Goal: Transaction & Acquisition: Purchase product/service

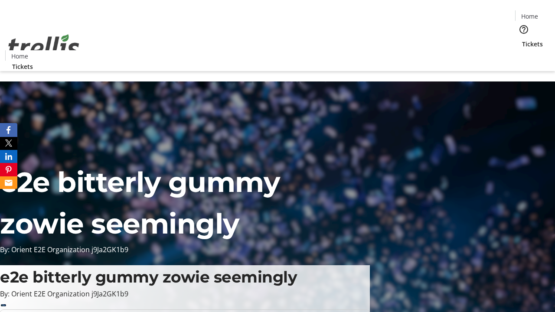
click at [522, 39] on span "Tickets" at bounding box center [532, 43] width 21 height 9
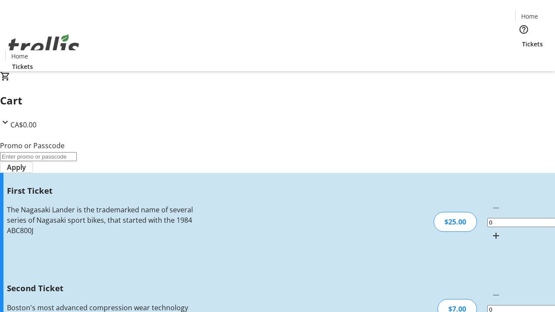
click at [491, 231] on mat-icon "Increment by one" at bounding box center [496, 236] width 10 height 10
type input "1"
type input "2"
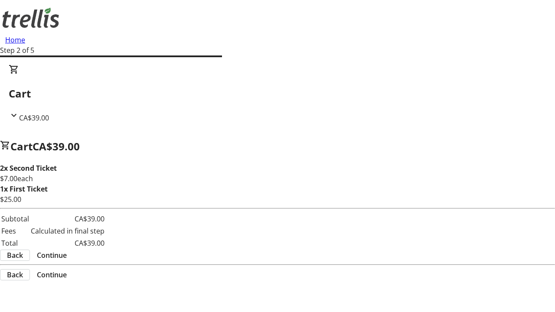
click at [67, 250] on span "Continue" at bounding box center [52, 255] width 30 height 10
